Goal: Task Accomplishment & Management: Manage account settings

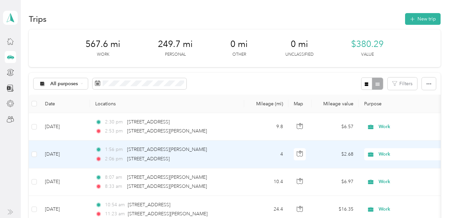
scroll to position [34, 0]
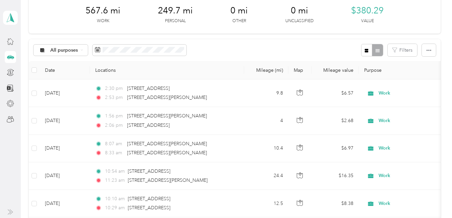
click at [232, 42] on div "All purposes Filters" at bounding box center [234, 50] width 411 height 22
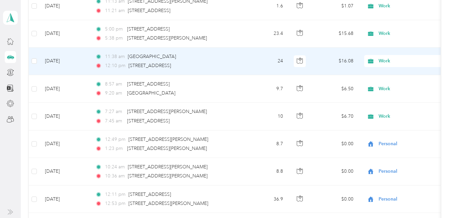
scroll to position [335, 0]
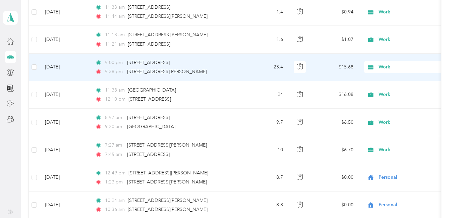
click at [382, 67] on span "Work" at bounding box center [408, 66] width 61 height 7
click at [384, 92] on span "Personal" at bounding box center [441, 91] width 121 height 7
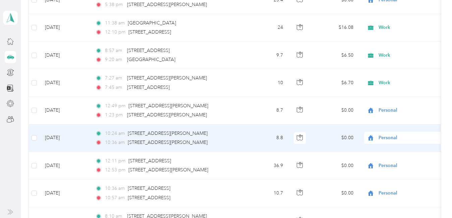
scroll to position [369, 0]
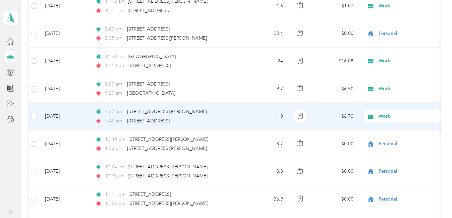
click at [383, 116] on span "Work" at bounding box center [408, 116] width 61 height 7
click at [392, 142] on span "Personal" at bounding box center [441, 140] width 121 height 7
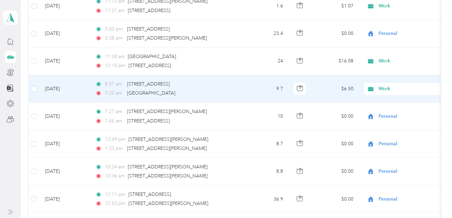
click at [382, 89] on span "Work" at bounding box center [408, 88] width 61 height 7
click at [385, 112] on span "Personal" at bounding box center [441, 113] width 121 height 7
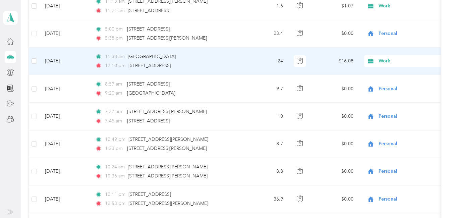
click at [383, 61] on span "Work" at bounding box center [408, 60] width 61 height 7
click at [392, 83] on span "Personal" at bounding box center [441, 85] width 121 height 7
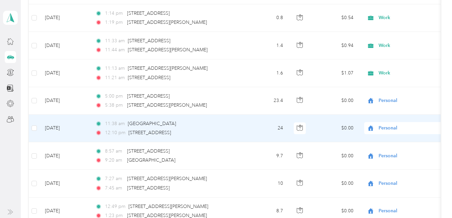
scroll to position [268, 0]
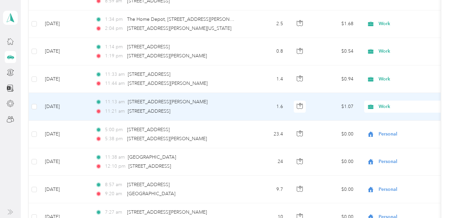
click at [383, 106] on span "Work" at bounding box center [408, 106] width 61 height 7
click at [390, 128] on span "Personal" at bounding box center [441, 130] width 121 height 7
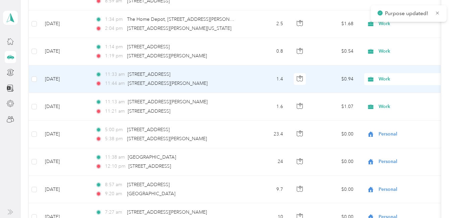
click at [381, 80] on span "Work" at bounding box center [408, 78] width 61 height 7
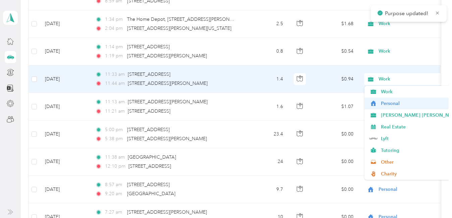
click at [390, 105] on span "Personal" at bounding box center [441, 103] width 121 height 7
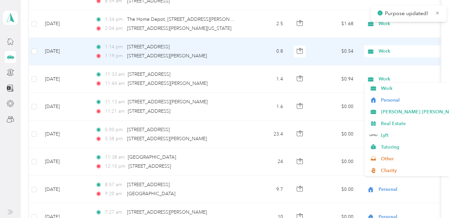
click at [384, 53] on span "Work" at bounding box center [408, 51] width 61 height 7
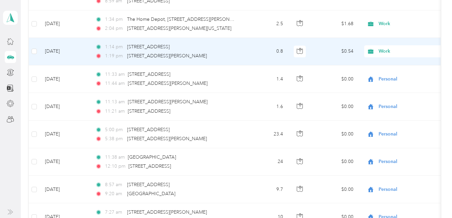
click at [388, 73] on span "Personal" at bounding box center [441, 75] width 121 height 7
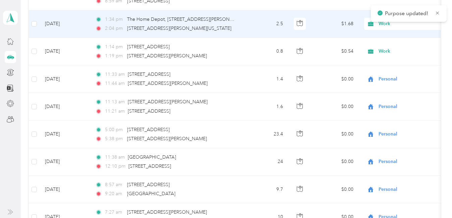
click at [385, 24] on span "Work" at bounding box center [408, 23] width 61 height 7
click at [388, 48] on span "Personal" at bounding box center [441, 48] width 121 height 7
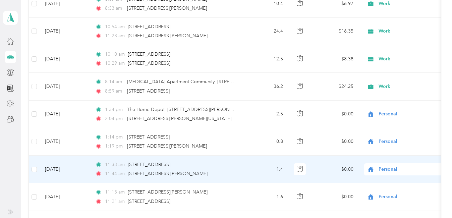
scroll to position [168, 0]
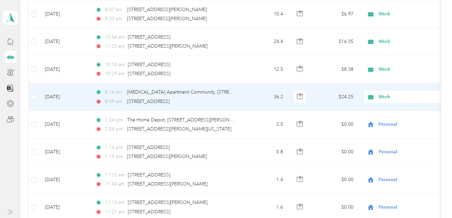
click at [384, 98] on span "Work" at bounding box center [408, 96] width 61 height 7
click at [386, 118] on span "Personal" at bounding box center [441, 121] width 121 height 7
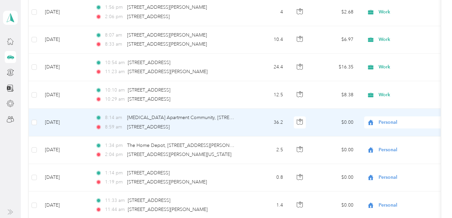
scroll to position [134, 0]
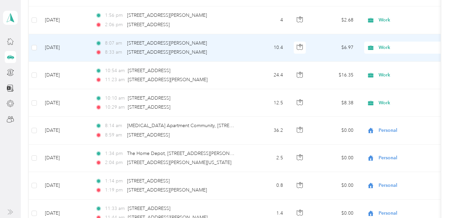
click at [385, 48] on span "Work" at bounding box center [408, 47] width 61 height 7
click at [383, 74] on li "Personal" at bounding box center [435, 72] width 143 height 12
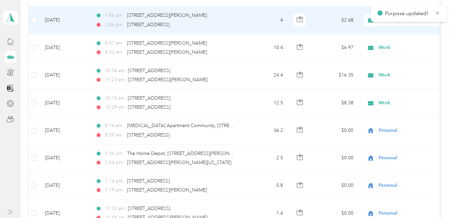
click at [382, 22] on span "Work" at bounding box center [408, 19] width 61 height 7
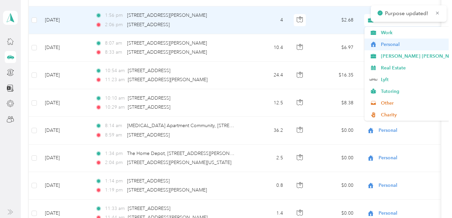
click at [383, 47] on span "Personal" at bounding box center [441, 44] width 121 height 7
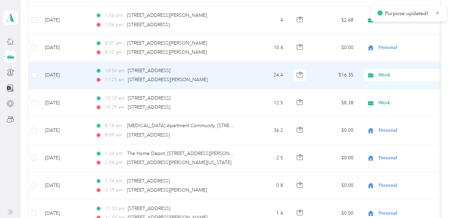
click at [385, 77] on span "Work" at bounding box center [408, 74] width 61 height 7
click at [388, 102] on li "Personal" at bounding box center [435, 97] width 143 height 12
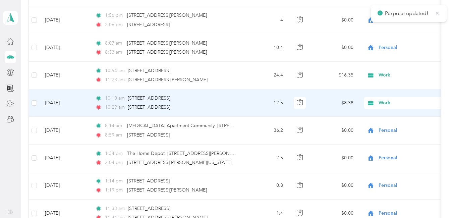
click at [388, 102] on span "Work" at bounding box center [408, 102] width 61 height 7
click at [386, 127] on span "Personal" at bounding box center [441, 127] width 121 height 7
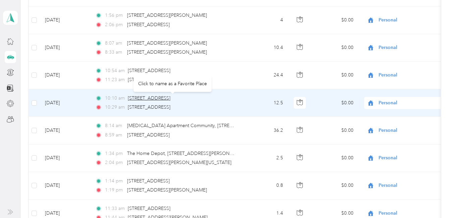
click at [162, 97] on span "[STREET_ADDRESS]" at bounding box center [149, 98] width 43 height 6
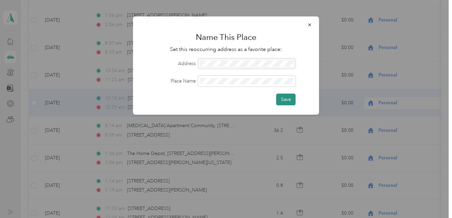
click at [284, 101] on button "Save" at bounding box center [285, 100] width 19 height 12
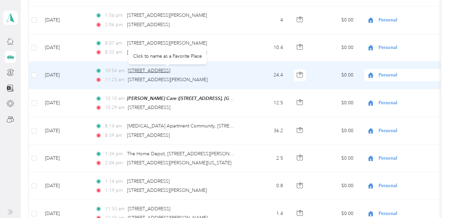
click at [165, 69] on span "[STREET_ADDRESS]" at bounding box center [149, 71] width 43 height 6
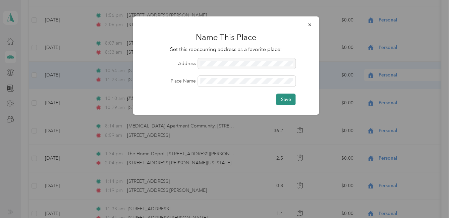
click at [282, 99] on button "Save" at bounding box center [285, 100] width 19 height 12
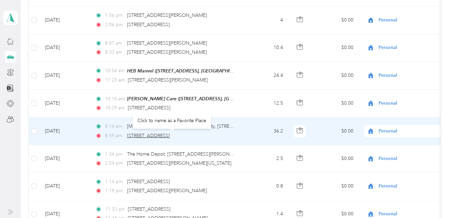
click at [170, 135] on span "[STREET_ADDRESS]" at bounding box center [148, 136] width 43 height 6
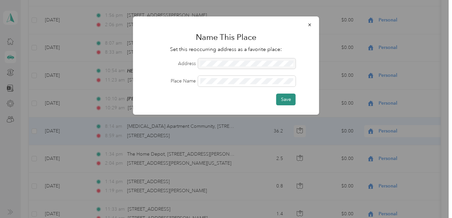
click at [285, 96] on button "Save" at bounding box center [285, 100] width 19 height 12
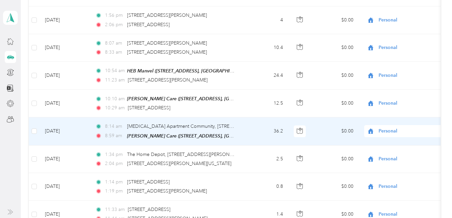
scroll to position [101, 0]
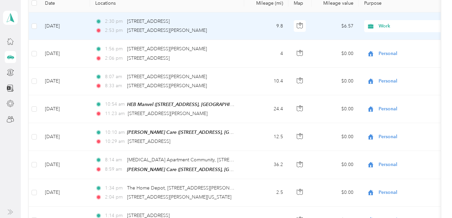
click at [389, 26] on span "Work" at bounding box center [408, 25] width 61 height 7
click at [392, 50] on span "Personal" at bounding box center [441, 50] width 121 height 7
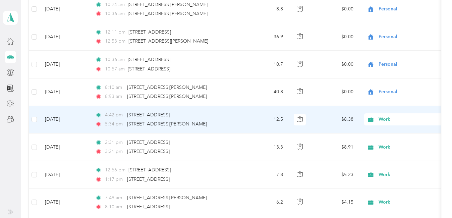
scroll to position [570, 0]
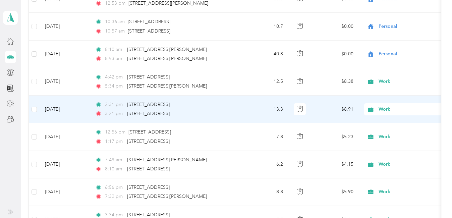
click at [378, 108] on span "Work" at bounding box center [402, 109] width 73 height 7
click at [389, 132] on span "Personal" at bounding box center [441, 132] width 121 height 7
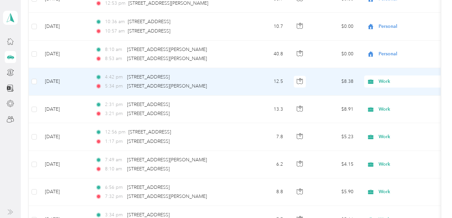
click at [387, 81] on span "Work" at bounding box center [408, 81] width 61 height 7
click at [389, 103] on span "Personal" at bounding box center [441, 104] width 121 height 7
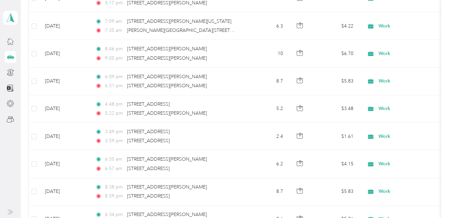
scroll to position [1207, 0]
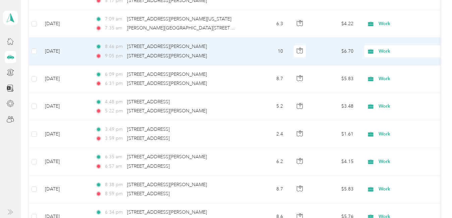
click at [386, 49] on span "Work" at bounding box center [408, 51] width 61 height 7
click at [385, 72] on span "Personal" at bounding box center [441, 74] width 121 height 7
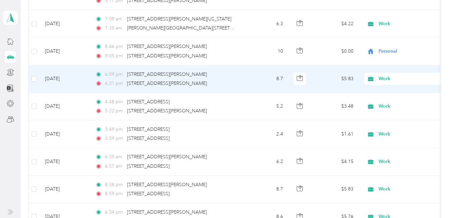
click at [386, 79] on span "Work" at bounding box center [408, 78] width 61 height 7
click at [390, 103] on span "Personal" at bounding box center [441, 102] width 121 height 7
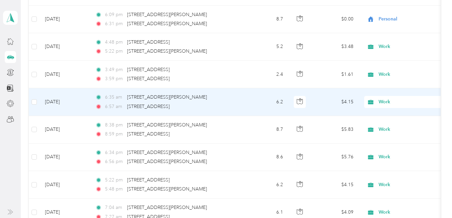
scroll to position [1274, 0]
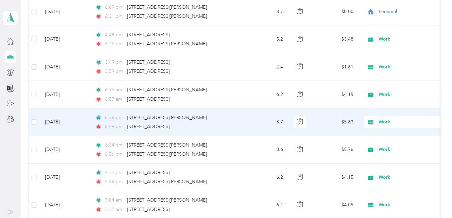
click at [384, 121] on span "Work" at bounding box center [408, 121] width 61 height 7
click at [392, 37] on span "Personal" at bounding box center [441, 38] width 121 height 7
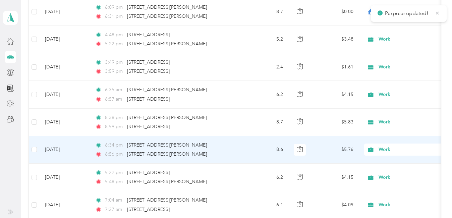
click at [383, 148] on span "Work" at bounding box center [408, 149] width 61 height 7
click at [398, 65] on span "Personal" at bounding box center [441, 65] width 121 height 7
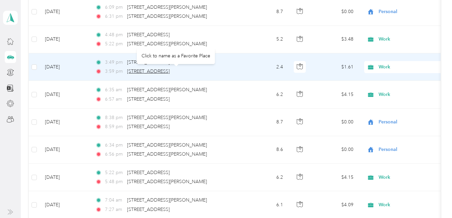
click at [170, 70] on span "[STREET_ADDRESS]" at bounding box center [148, 71] width 43 height 6
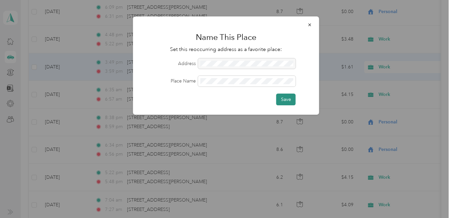
click at [279, 101] on button "Save" at bounding box center [285, 100] width 19 height 12
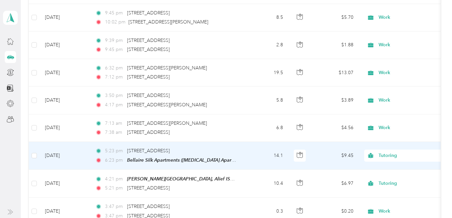
scroll to position [1676, 0]
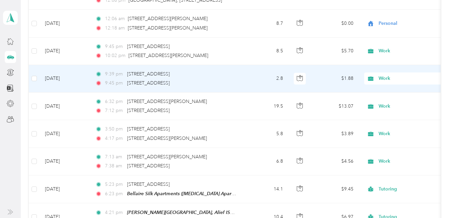
click at [387, 78] on span "Work" at bounding box center [408, 78] width 61 height 7
click at [391, 99] on span "Personal" at bounding box center [441, 101] width 121 height 7
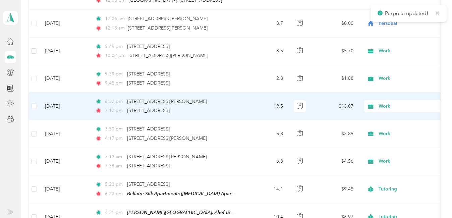
click at [387, 105] on span "Work" at bounding box center [408, 106] width 61 height 7
click at [389, 127] on span "Personal" at bounding box center [441, 129] width 121 height 7
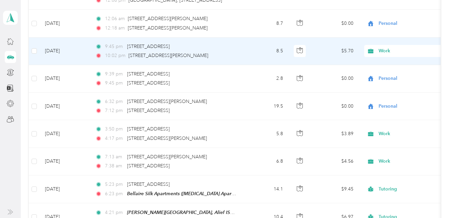
click at [381, 50] on span "Work" at bounding box center [408, 50] width 61 height 7
click at [384, 74] on span "Personal" at bounding box center [441, 73] width 121 height 7
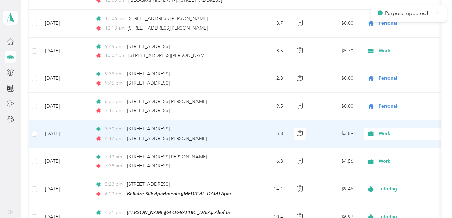
click at [381, 132] on span "Work" at bounding box center [408, 133] width 61 height 7
click at [393, 51] on li "Personal" at bounding box center [435, 50] width 143 height 12
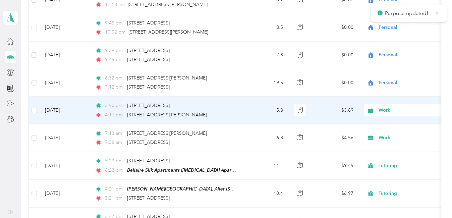
scroll to position [1709, 0]
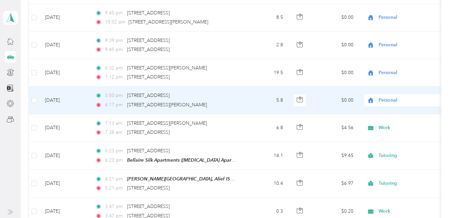
click at [396, 100] on span "Personal" at bounding box center [408, 100] width 61 height 7
click at [386, 114] on li "Work" at bounding box center [435, 112] width 143 height 12
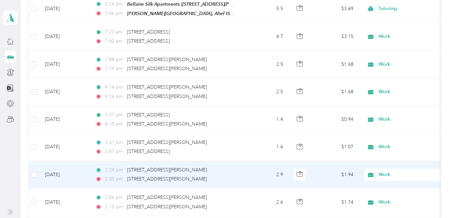
scroll to position [1910, 0]
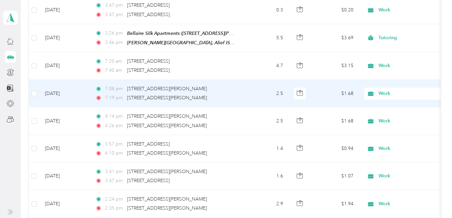
click at [389, 92] on span "Work" at bounding box center [408, 93] width 61 height 7
click at [386, 113] on span "Personal" at bounding box center [441, 115] width 121 height 7
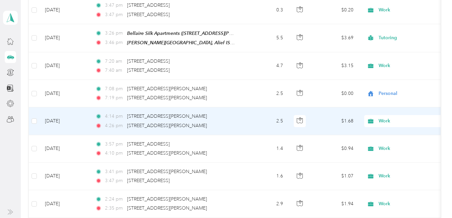
click at [382, 117] on span "Work" at bounding box center [408, 120] width 61 height 7
drag, startPoint x: 401, startPoint y: 35, endPoint x: 335, endPoint y: 29, distance: 66.3
click at [401, 35] on span "Personal" at bounding box center [441, 35] width 121 height 7
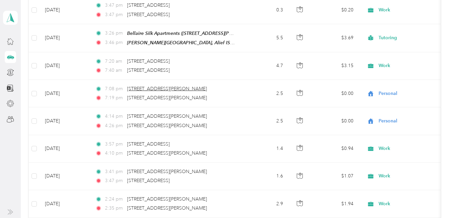
click at [176, 86] on span "[STREET_ADDRESS][PERSON_NAME]" at bounding box center [167, 89] width 80 height 6
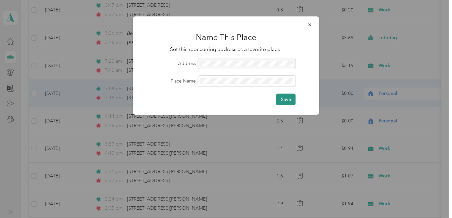
click at [291, 100] on button "Save" at bounding box center [285, 100] width 19 height 12
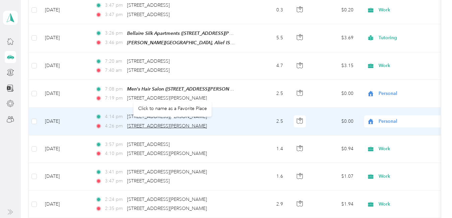
click at [180, 123] on span "[STREET_ADDRESS][PERSON_NAME]" at bounding box center [167, 126] width 80 height 6
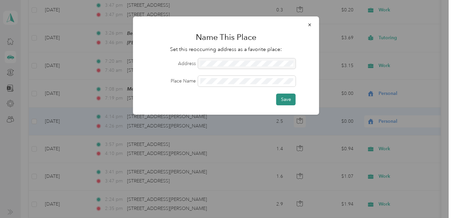
click at [295, 99] on button "Save" at bounding box center [285, 100] width 19 height 12
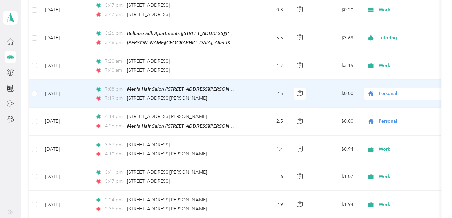
click at [392, 90] on span "Personal" at bounding box center [408, 93] width 61 height 7
click at [399, 137] on span "Real Estate" at bounding box center [441, 138] width 121 height 7
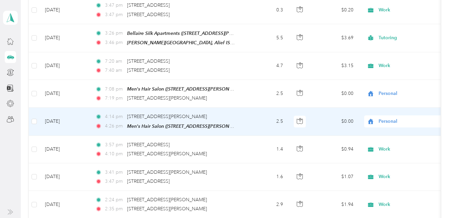
click at [391, 118] on span "Personal" at bounding box center [408, 121] width 61 height 7
click at [400, 59] on span "Real Estate" at bounding box center [441, 58] width 121 height 7
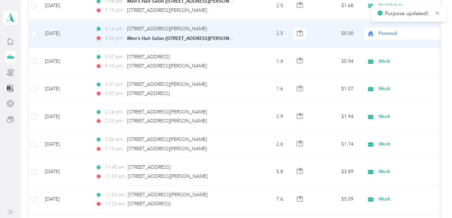
scroll to position [2011, 0]
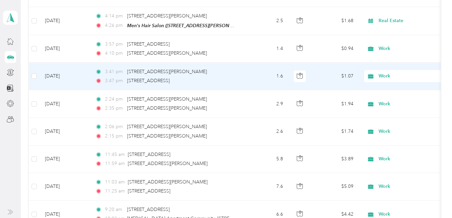
click at [384, 72] on span "Work" at bounding box center [408, 75] width 61 height 7
click at [391, 98] on span "Personal" at bounding box center [441, 97] width 121 height 7
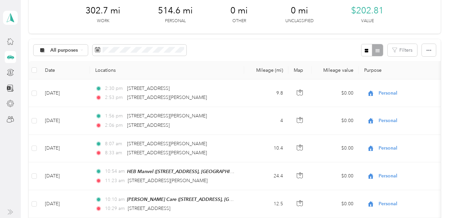
scroll to position [0, 0]
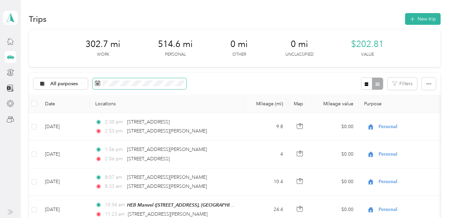
click at [158, 79] on span at bounding box center [140, 83] width 94 height 11
click at [264, 82] on div "All purposes Filters" at bounding box center [234, 84] width 411 height 22
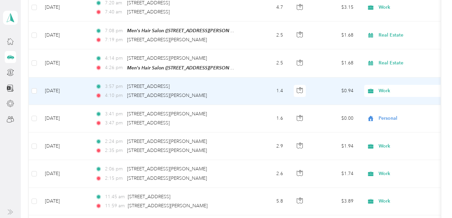
scroll to position [1977, 0]
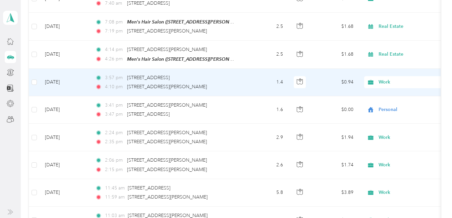
click at [384, 78] on span "Work" at bounding box center [408, 81] width 61 height 7
click at [388, 101] on span "Personal" at bounding box center [441, 103] width 121 height 7
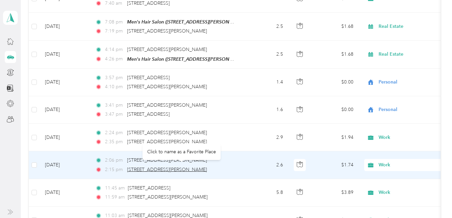
click at [175, 167] on span "[STREET_ADDRESS][PERSON_NAME]" at bounding box center [167, 170] width 80 height 6
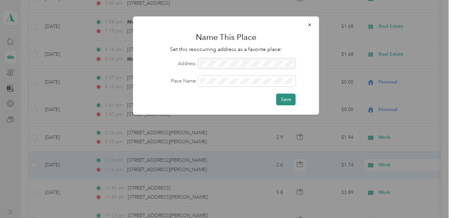
click at [283, 97] on button "Save" at bounding box center [285, 100] width 19 height 12
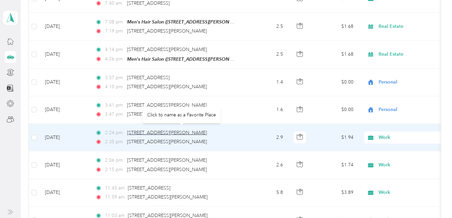
click at [180, 130] on span "[STREET_ADDRESS][PERSON_NAME]" at bounding box center [167, 133] width 80 height 6
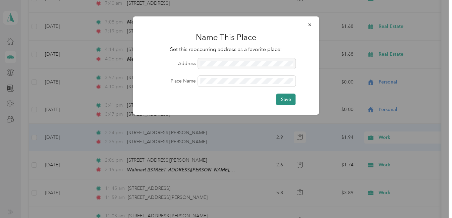
click at [280, 97] on button "Save" at bounding box center [285, 100] width 19 height 12
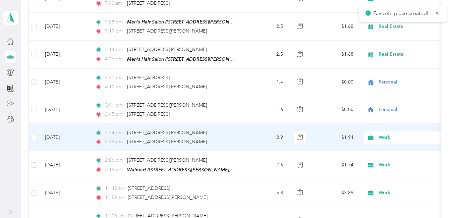
click at [388, 134] on span "Work" at bounding box center [408, 137] width 61 height 7
click at [394, 53] on span "Personal" at bounding box center [441, 51] width 121 height 7
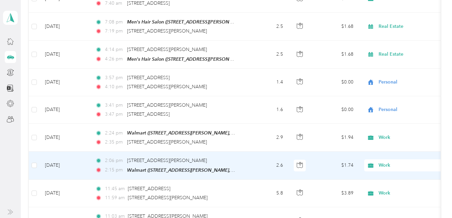
click at [381, 162] on span "Work" at bounding box center [408, 165] width 61 height 7
click at [398, 78] on span "Personal" at bounding box center [441, 78] width 121 height 7
click at [381, 162] on span "Work" at bounding box center [408, 165] width 61 height 7
click at [394, 79] on span "Personal" at bounding box center [441, 78] width 121 height 7
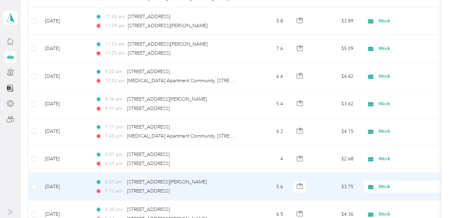
scroll to position [2145, 0]
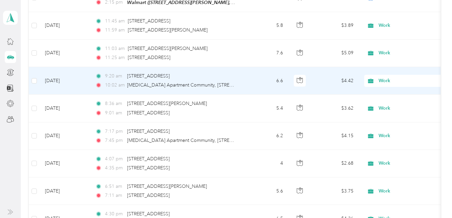
click at [385, 78] on span "Work" at bounding box center [408, 80] width 61 height 7
click at [391, 100] on span "Personal" at bounding box center [441, 101] width 121 height 7
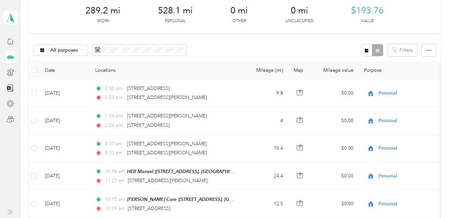
scroll to position [0, 0]
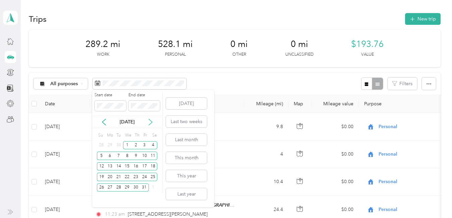
click at [149, 121] on icon at bounding box center [150, 122] width 7 height 7
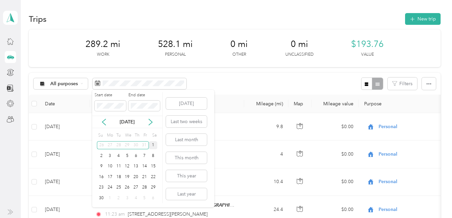
click at [151, 146] on div "1" at bounding box center [153, 145] width 9 height 8
click at [102, 199] on div "30" at bounding box center [101, 198] width 9 height 8
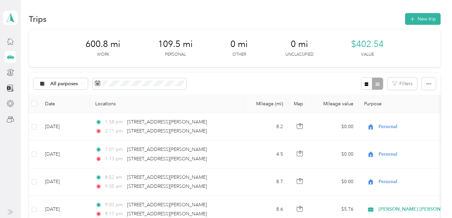
scroll to position [34, 0]
